Goal: Task Accomplishment & Management: Complete application form

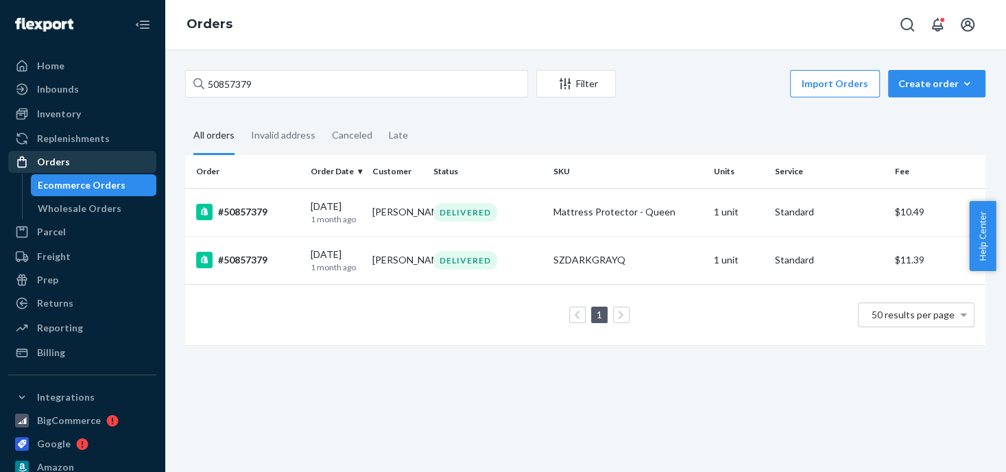
click at [53, 163] on div "Orders" at bounding box center [53, 162] width 33 height 14
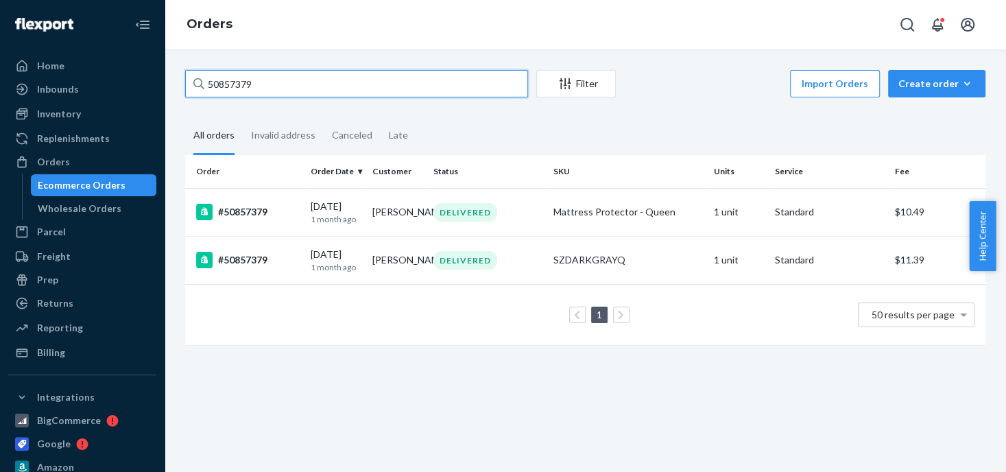
drag, startPoint x: 284, startPoint y: 85, endPoint x: 229, endPoint y: 85, distance: 54.8
click at [229, 85] on input "50857379" at bounding box center [356, 83] width 343 height 27
type input "5"
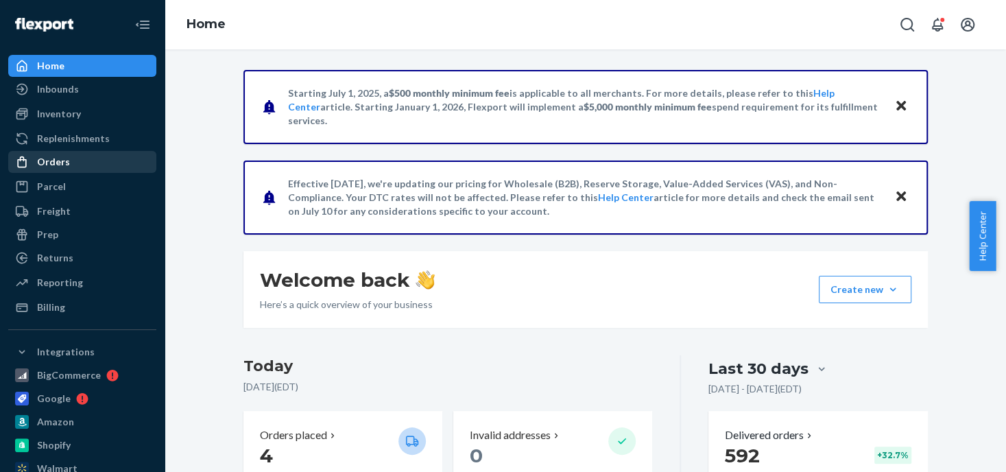
click at [90, 164] on div "Orders" at bounding box center [82, 161] width 145 height 19
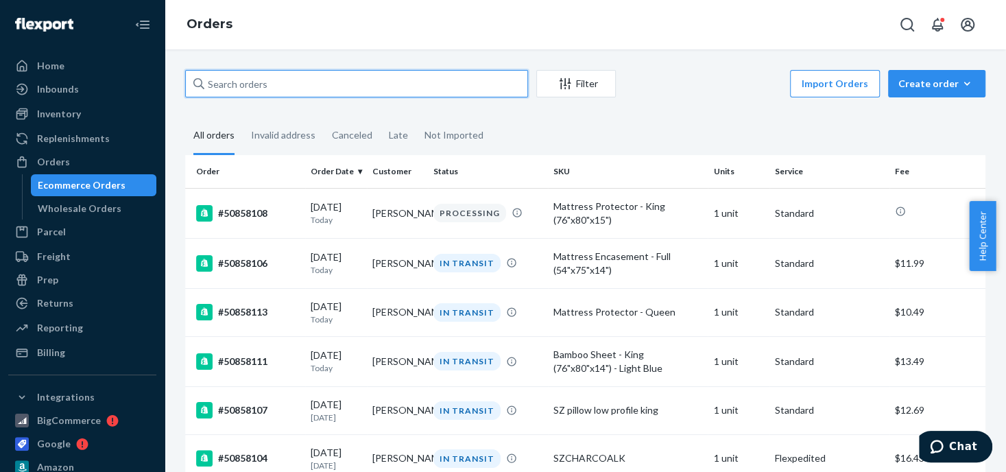
click at [275, 80] on input "text" at bounding box center [356, 83] width 343 height 27
drag, startPoint x: 274, startPoint y: 80, endPoint x: 237, endPoint y: 82, distance: 37.7
paste input "Larry Koski"
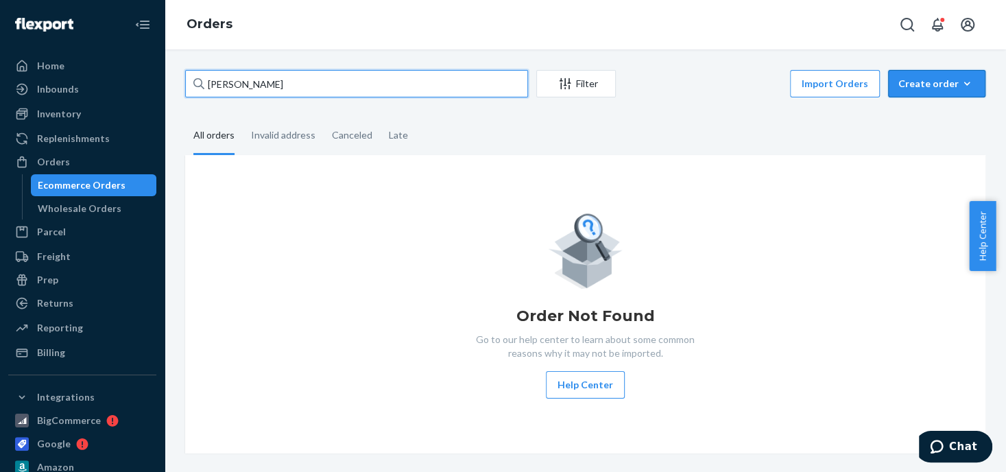
type input "Larry Koski"
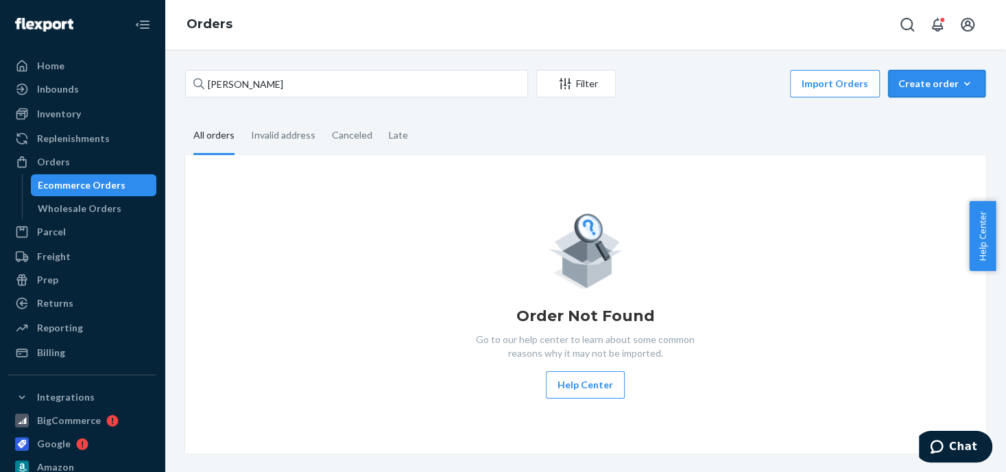
click at [914, 84] on div "Create order" at bounding box center [936, 84] width 77 height 14
click at [915, 119] on span "Ecommerce order" at bounding box center [944, 117] width 85 height 10
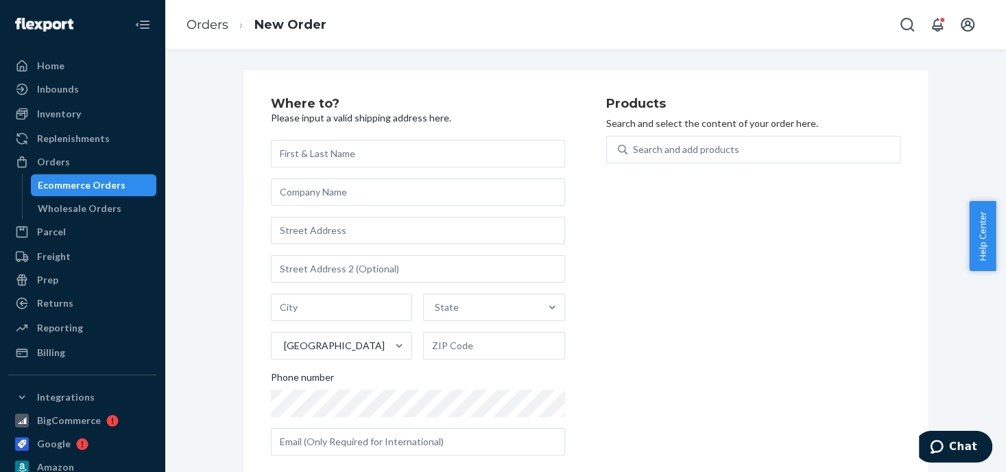
click at [314, 151] on input "text" at bounding box center [418, 153] width 294 height 27
type input "Larry Koski"
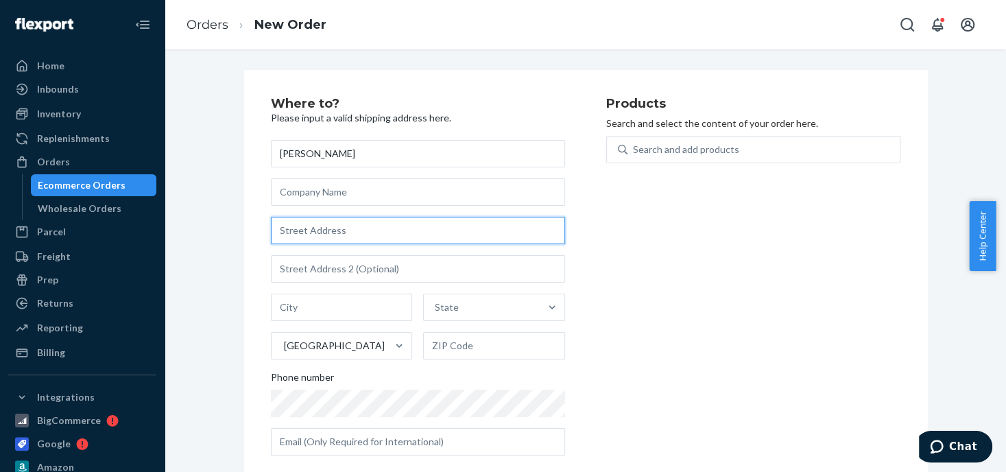
click at [304, 230] on input "text" at bounding box center [418, 230] width 294 height 27
paste input "3061 Crossfield Drive"
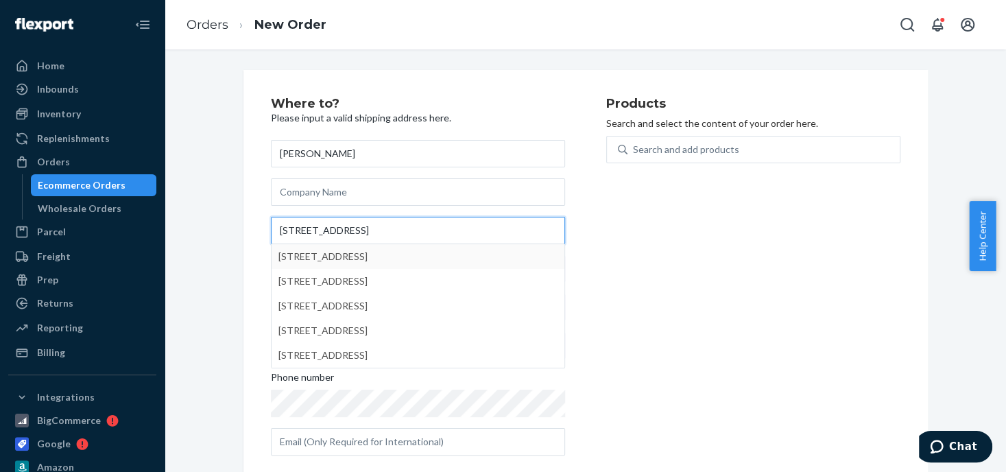
type input "3061 Crossfield Drive"
type input "Green Cove Springs"
type input "32043"
type input "3061 Crossfield Dr"
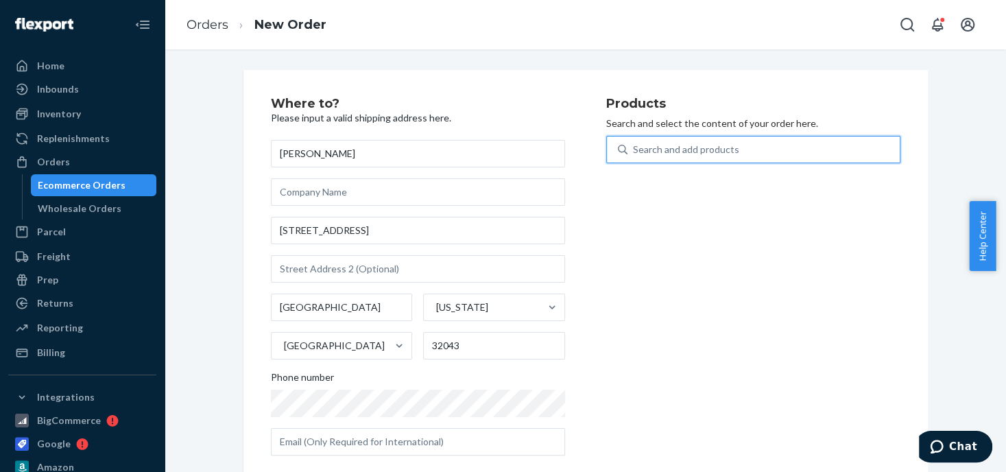
click at [662, 145] on div "Search and add products" at bounding box center [686, 150] width 106 height 14
click at [634, 145] on input "0 results available. Use Up and Down to choose options, press Enter to select t…" at bounding box center [633, 150] width 1 height 14
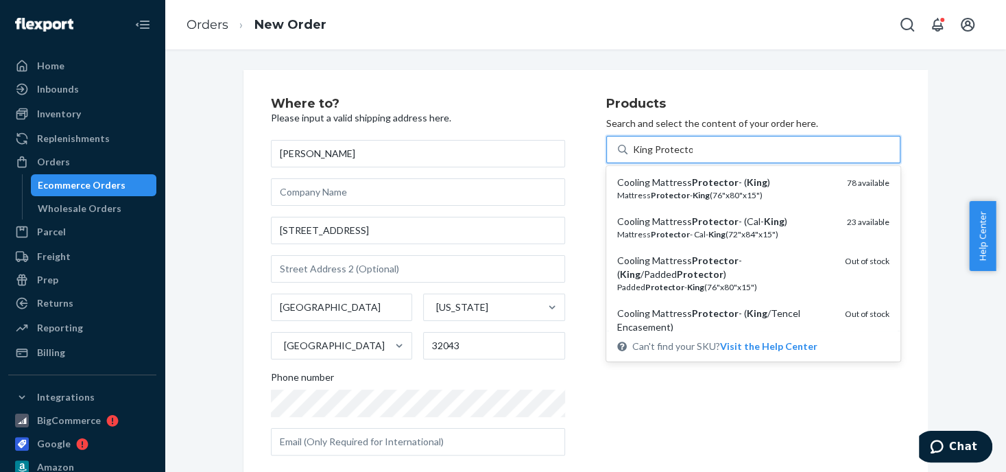
type input "King Protector"
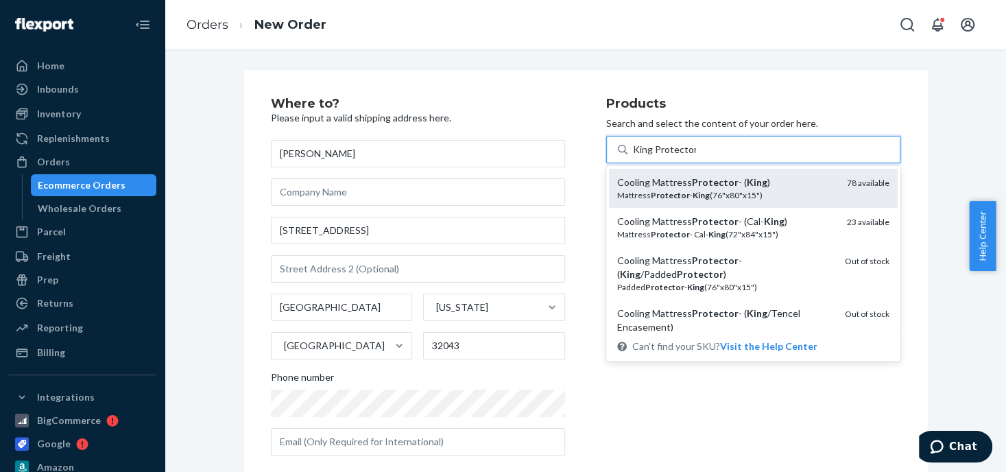
click at [742, 193] on div "Mattress Protector - King (76"x80"x15")" at bounding box center [726, 195] width 219 height 12
click at [696, 156] on input "King Protector" at bounding box center [664, 150] width 63 height 14
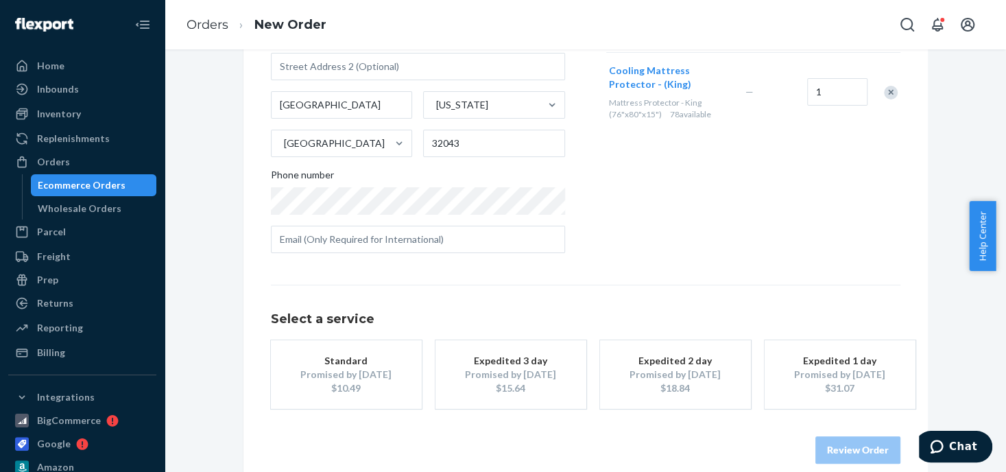
scroll to position [206, 0]
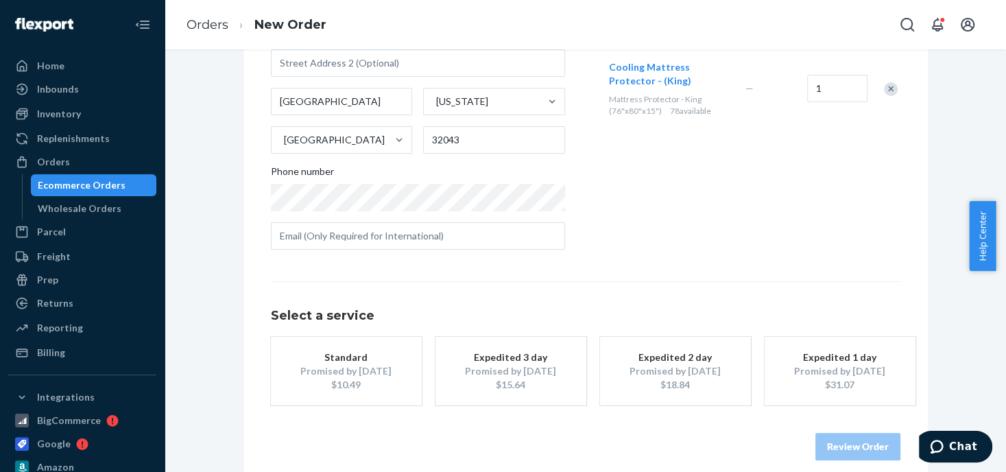
click at [374, 364] on div "Promised by Oct 6, 2025" at bounding box center [346, 371] width 110 height 14
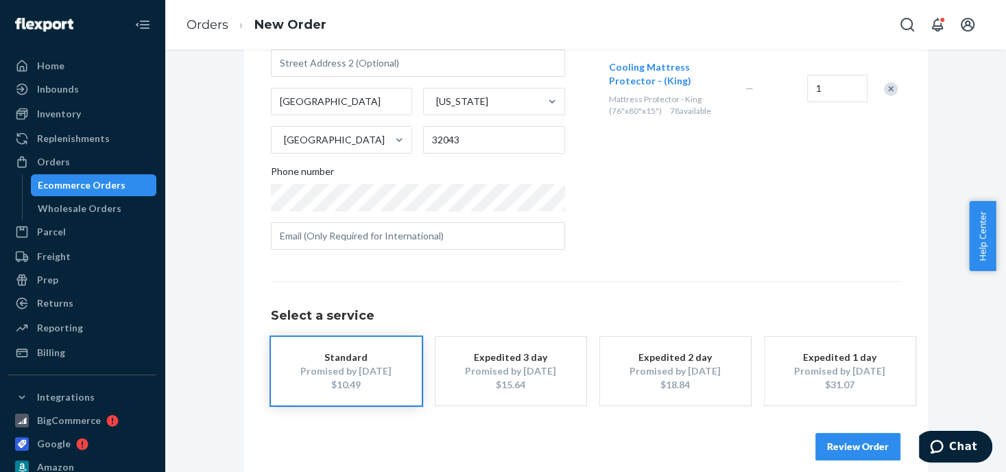
click at [843, 440] on button "Review Order" at bounding box center [857, 446] width 85 height 27
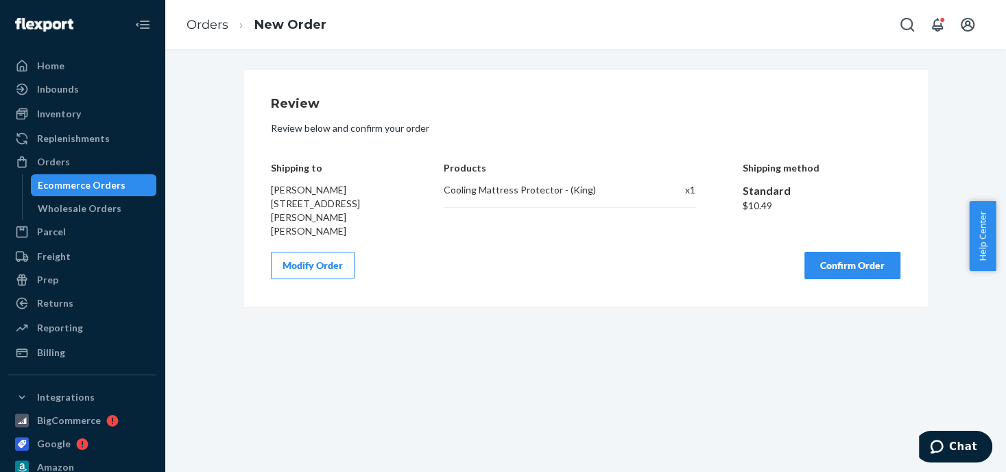
scroll to position [0, 0]
click at [860, 269] on button "Confirm Order" at bounding box center [852, 265] width 96 height 27
